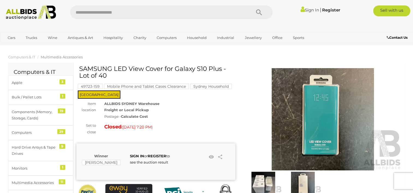
click at [138, 12] on input "text" at bounding box center [158, 12] width 176 height 14
type input "**********"
